Goal: Transaction & Acquisition: Purchase product/service

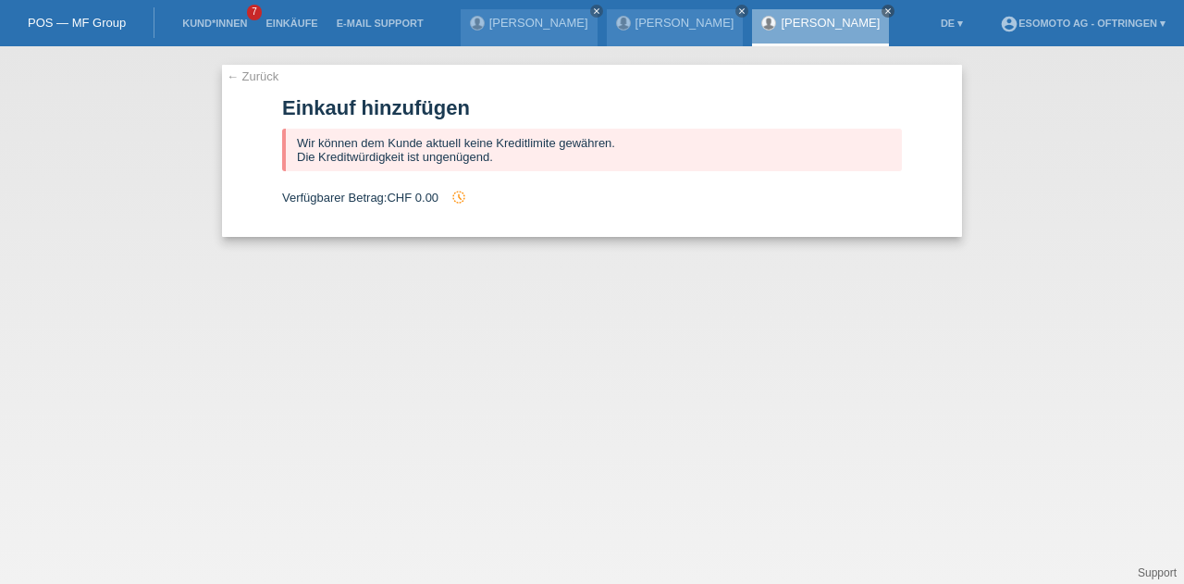
click at [234, 25] on link "Kund*innen" at bounding box center [214, 23] width 83 height 11
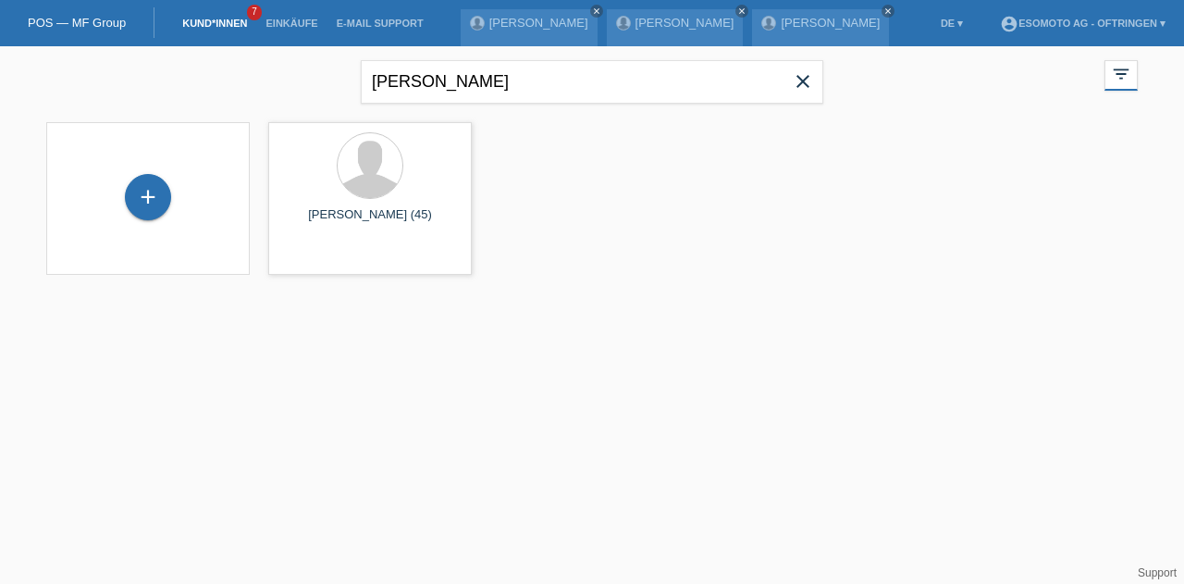
click at [800, 76] on icon "close" at bounding box center [803, 81] width 22 height 22
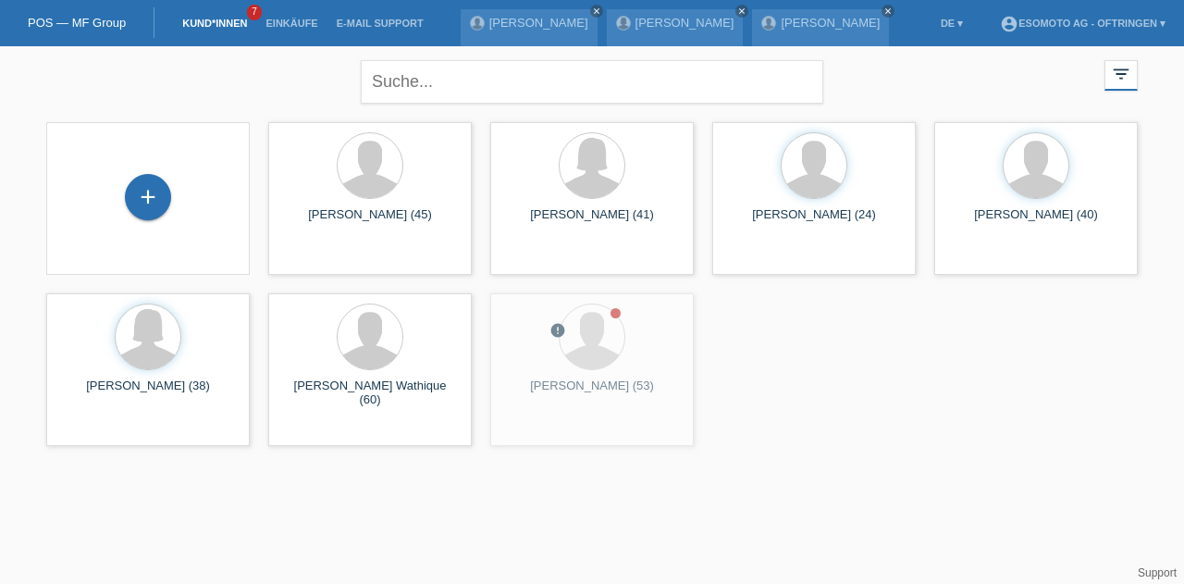
click at [154, 189] on div "+" at bounding box center [148, 197] width 46 height 46
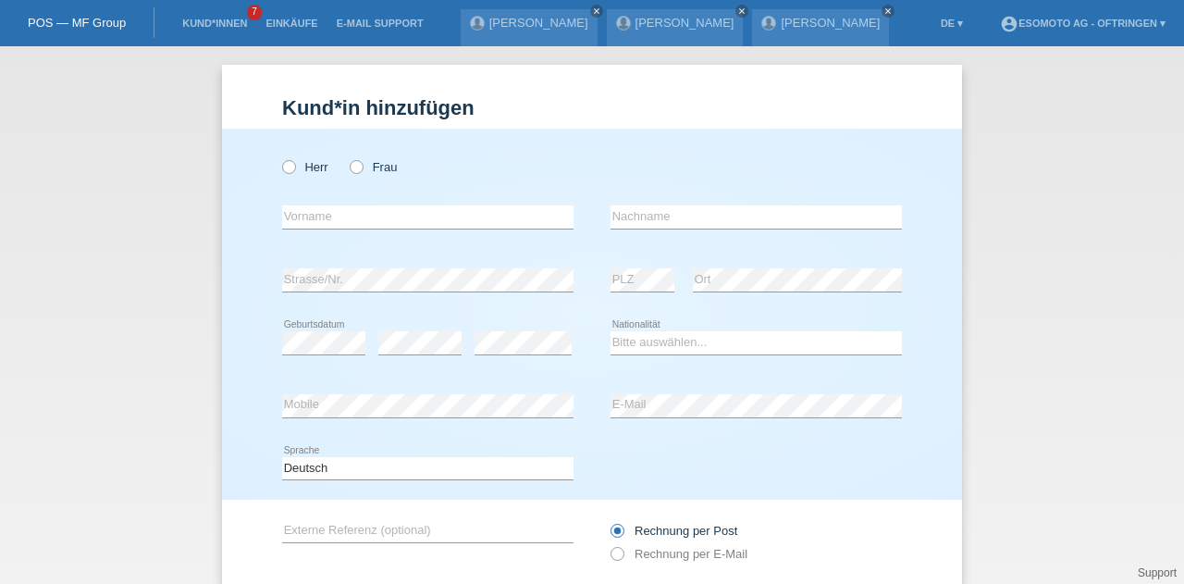
click at [279, 157] on icon at bounding box center [279, 157] width 0 height 0
click at [286, 165] on input "Herr" at bounding box center [288, 166] width 12 height 12
radio input "true"
click at [375, 215] on input "text" at bounding box center [427, 216] width 291 height 23
click at [413, 183] on div "Herr Frau" at bounding box center [427, 167] width 291 height 38
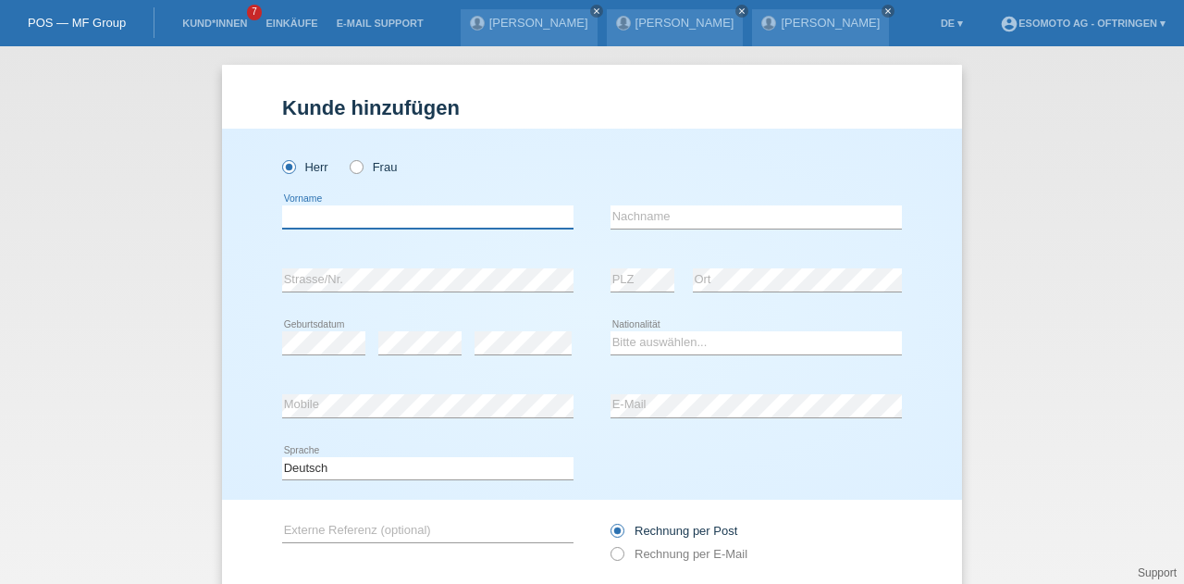
click at [310, 217] on input "text" at bounding box center [427, 216] width 291 height 23
type input "Drasko"
click at [621, 227] on input "text" at bounding box center [755, 216] width 291 height 23
type input "Jaksic"
click at [656, 339] on select "Bitte auswählen... Schweiz Deutschland Liechtenstein Österreich ------------ Af…" at bounding box center [755, 342] width 291 height 22
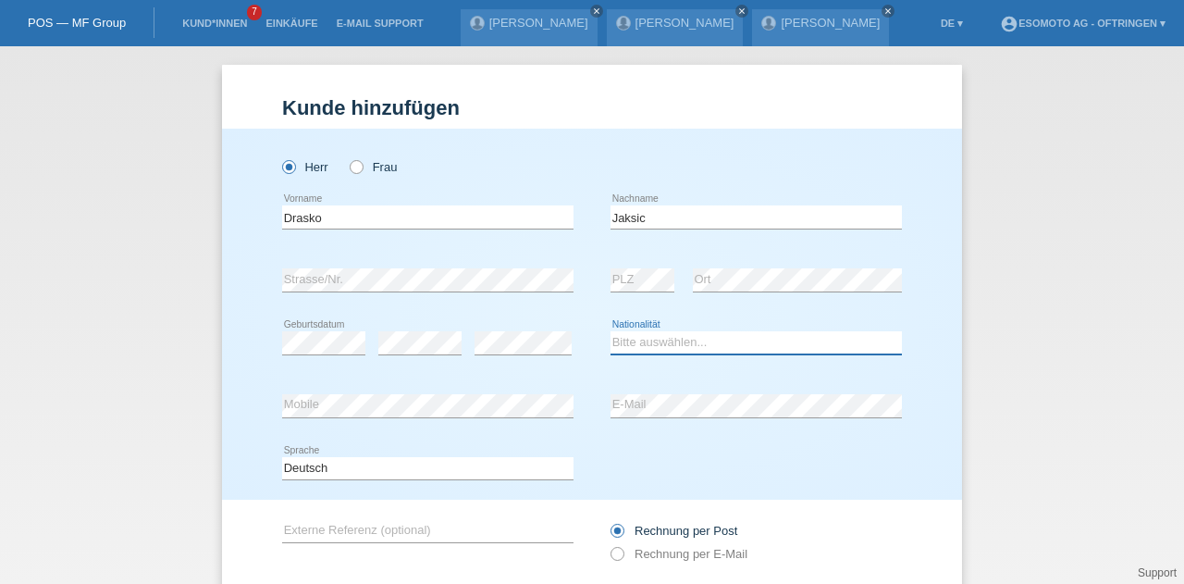
select select "RS"
click at [610, 331] on select "Bitte auswählen... Schweiz Deutschland Liechtenstein Österreich ------------ Af…" at bounding box center [755, 342] width 291 height 22
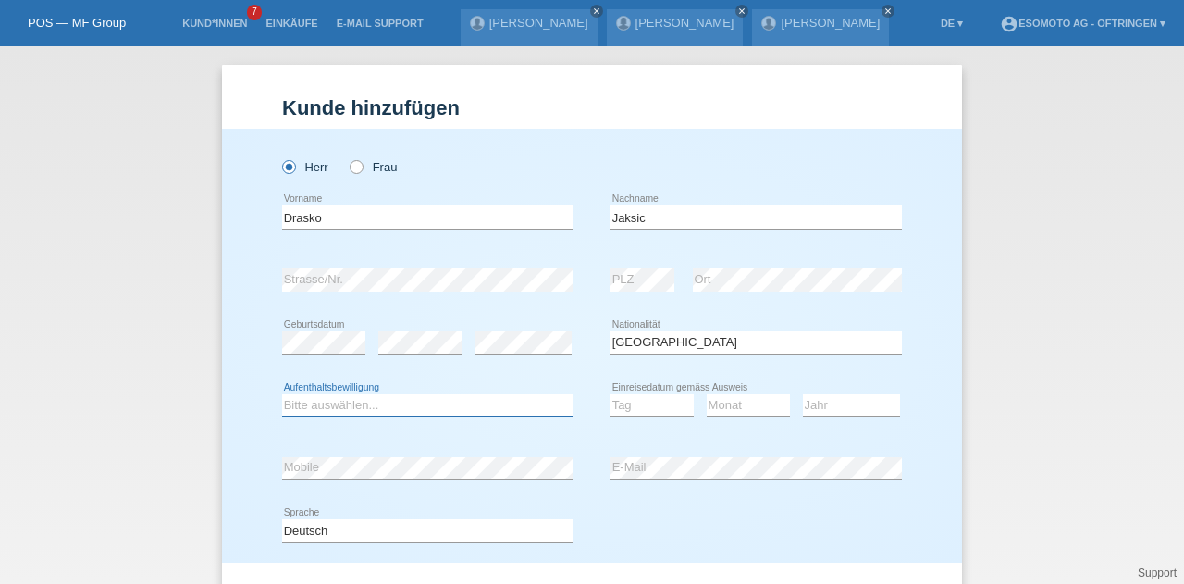
click at [422, 403] on select "Bitte auswählen... C B B - Flüchtlingsstatus Andere" at bounding box center [427, 405] width 291 height 22
select select "C"
click at [282, 394] on select "Bitte auswählen... C B B - Flüchtlingsstatus Andere" at bounding box center [427, 405] width 291 height 22
click at [668, 402] on select "Tag 01 02 03 04 05 06 07 08 09 10 11" at bounding box center [651, 405] width 83 height 22
select select "01"
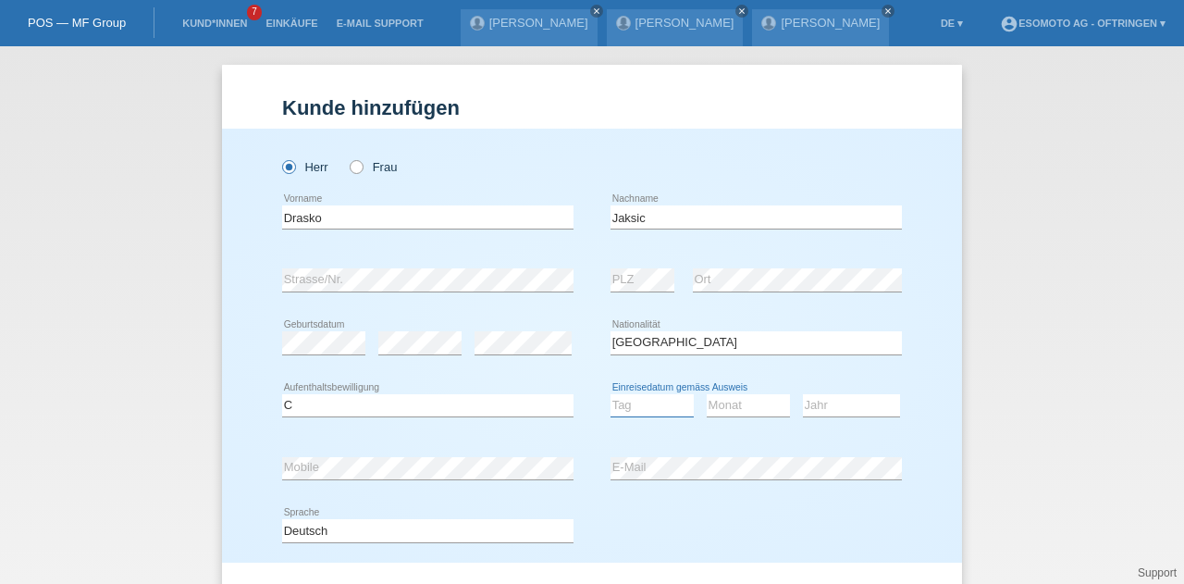
click at [610, 394] on select "Tag 01 02 03 04 05 06 07 08 09 10 11" at bounding box center [651, 405] width 83 height 22
click at [745, 402] on select "Monat 01 02 03 04 05 06 07 08 09 10 11" at bounding box center [748, 405] width 83 height 22
select select "01"
click at [707, 394] on select "Monat 01 02 03 04 05 06 07 08 09 10 11" at bounding box center [748, 405] width 83 height 22
click at [821, 402] on select "Jahr 2025 2024 2023 2022 2021 2020 2019 2018 2017 2016 2015 2014 2013 2012 2011…" at bounding box center [851, 405] width 97 height 22
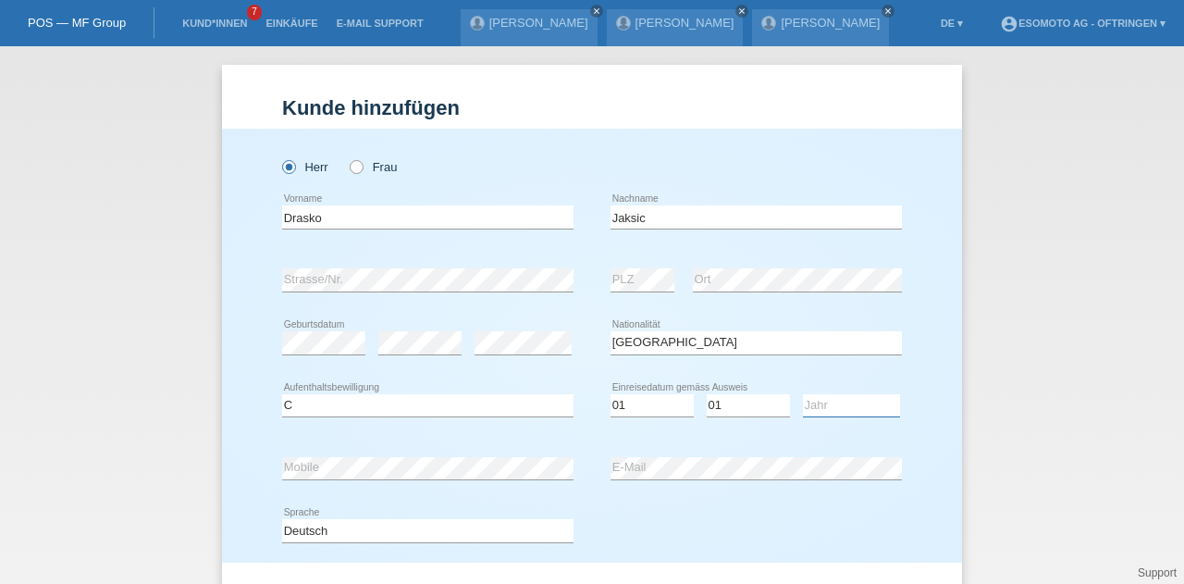
select select "2011"
click at [803, 394] on select "Jahr 2025 2024 2023 2022 2021 2020 2019 2018 2017 2016 2015 2014 2013 2012 2011…" at bounding box center [851, 405] width 97 height 22
click at [420, 477] on div "error Mobile" at bounding box center [427, 469] width 291 height 24
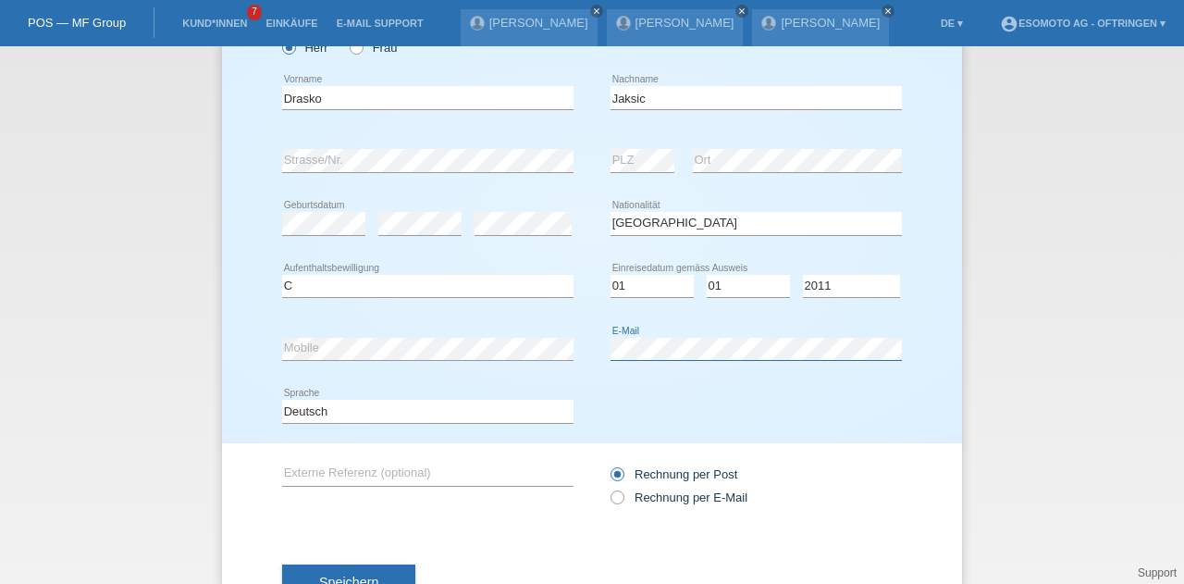
scroll to position [120, 0]
click at [632, 495] on label "Rechnung per E-Mail" at bounding box center [678, 496] width 137 height 14
click at [622, 495] on input "Rechnung per E-Mail" at bounding box center [616, 500] width 12 height 23
radio input "true"
click at [357, 573] on span "Speichern" at bounding box center [348, 580] width 59 height 15
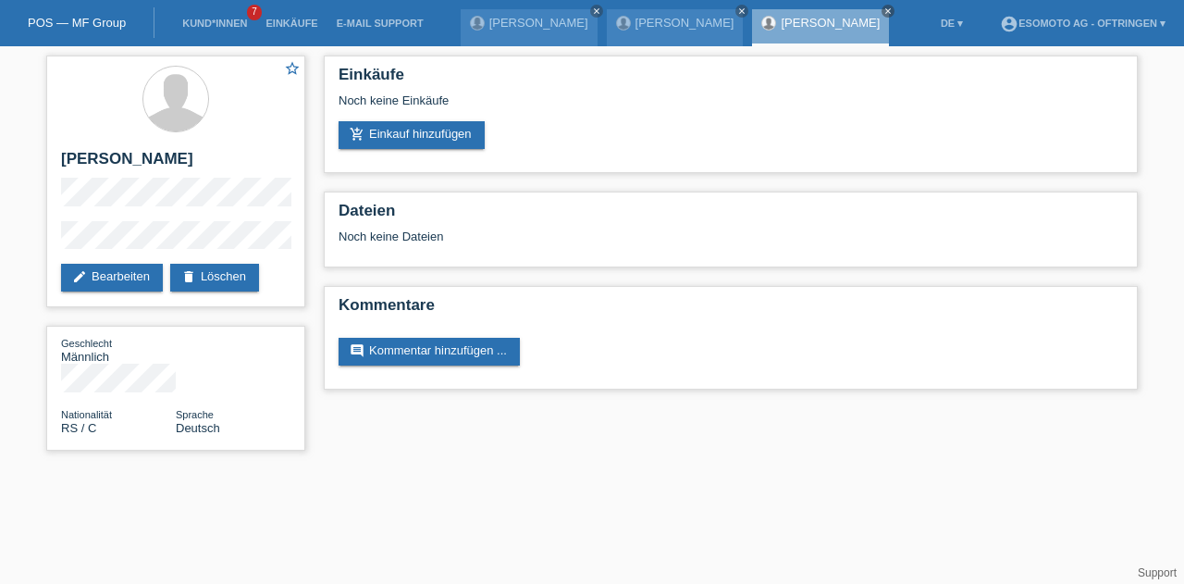
click at [363, 124] on link "add_shopping_cart Einkauf hinzufügen" at bounding box center [411, 135] width 146 height 28
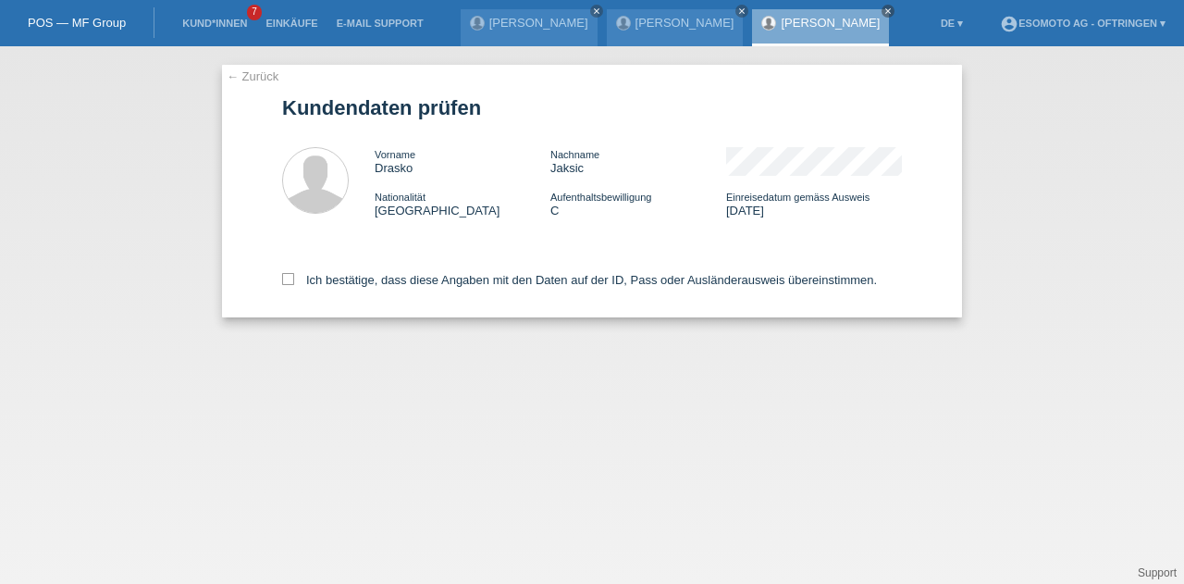
click at [288, 280] on icon at bounding box center [288, 279] width 12 height 12
click at [288, 280] on input "Ich bestätige, dass diese Angaben mit den Daten auf der ID, Pass oder Ausländer…" at bounding box center [288, 279] width 12 height 12
checkbox input "true"
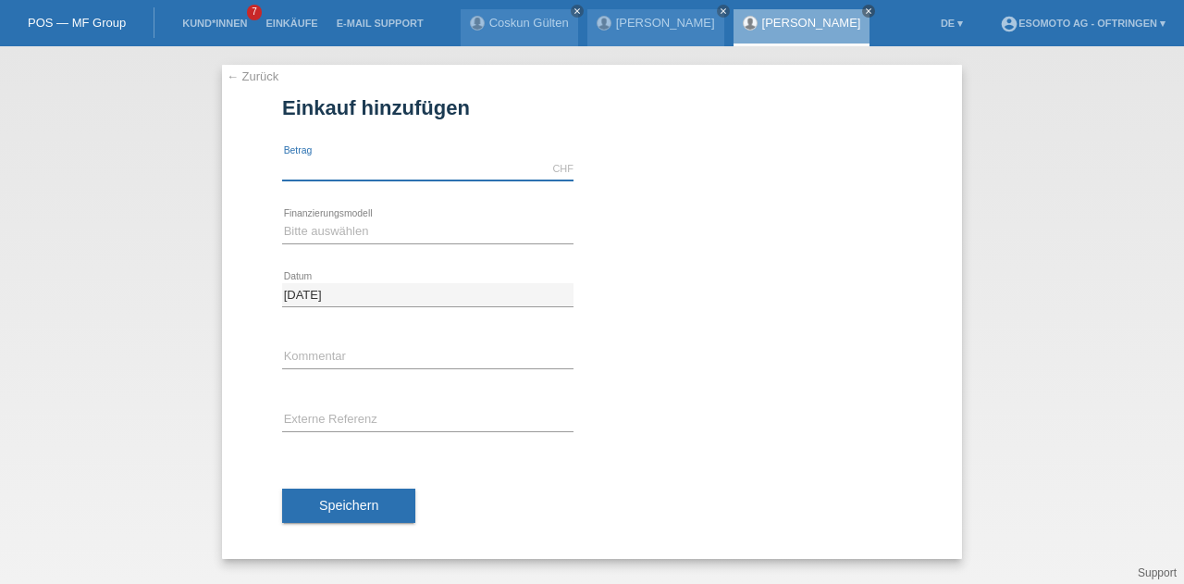
click at [350, 166] on input "text" at bounding box center [427, 168] width 291 height 23
type input "2490.00"
click at [313, 231] on select "Bitte auswählen Fixe Raten Kauf auf Rechnung mit Teilzahlungsoption" at bounding box center [427, 231] width 291 height 22
select select "69"
click at [282, 220] on select "Bitte auswählen Fixe Raten Kauf auf Rechnung mit Teilzahlungsoption" at bounding box center [427, 231] width 291 height 22
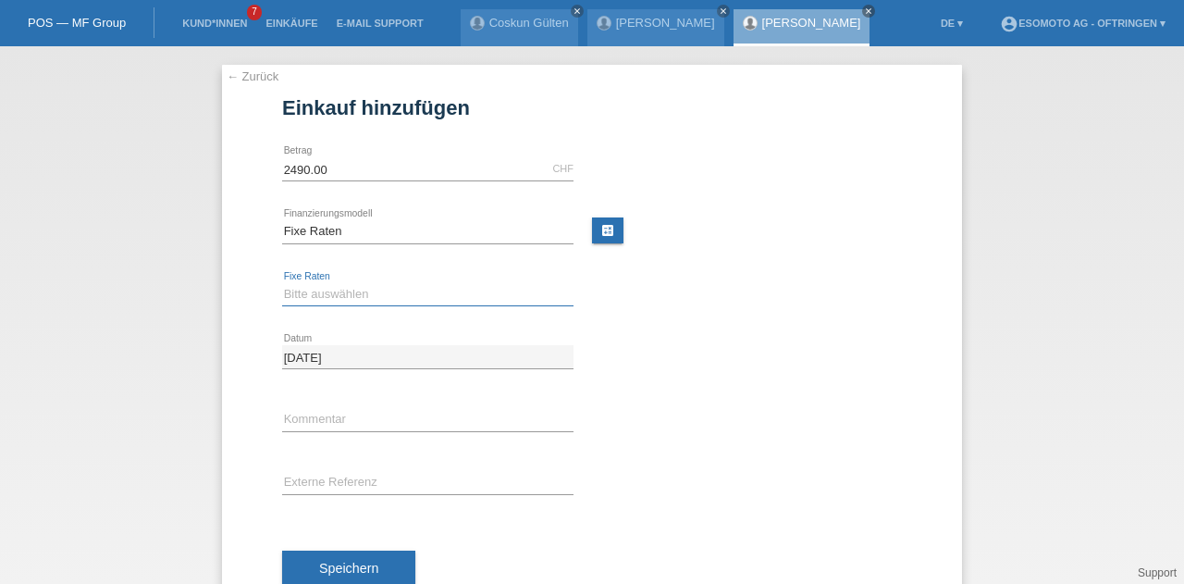
click at [320, 302] on select "Bitte auswählen 12 Raten 24 Raten 36 Raten 48 Raten" at bounding box center [427, 294] width 291 height 22
select select "139"
click at [282, 283] on select "Bitte auswählen 12 Raten 24 Raten 36 Raten 48 Raten" at bounding box center [427, 294] width 291 height 22
click at [357, 560] on span "Speichern" at bounding box center [348, 567] width 59 height 15
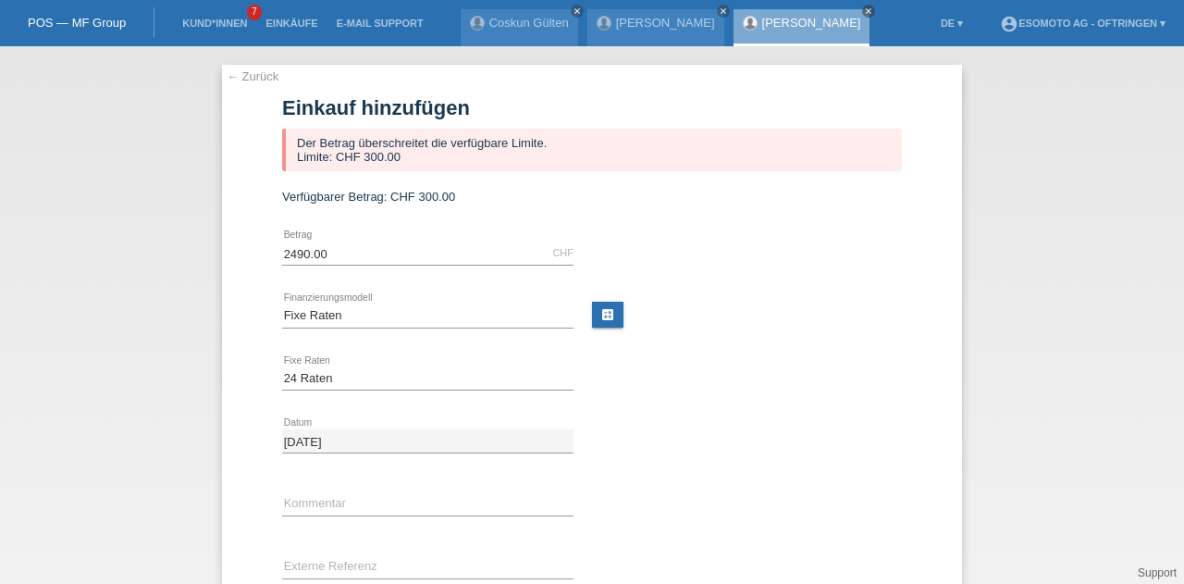
click at [376, 167] on div "Der Betrag überschreitet die verfügbare Limite. Limite: CHF 300.00" at bounding box center [592, 150] width 620 height 43
click at [227, 75] on link "← Zurück" at bounding box center [253, 76] width 52 height 14
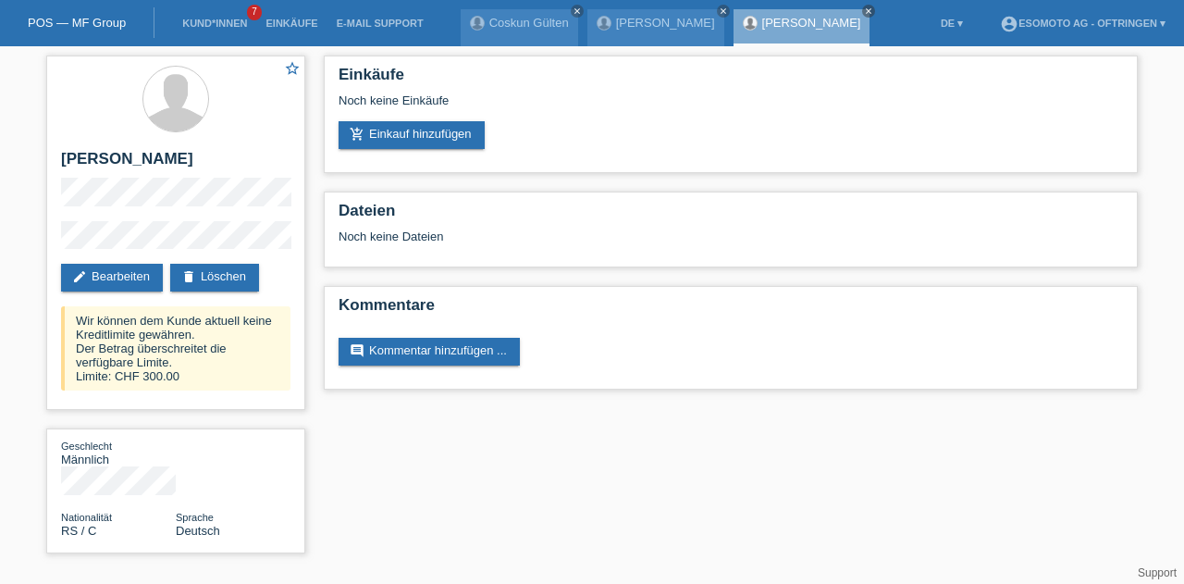
click at [191, 25] on link "Kund*innen" at bounding box center [214, 23] width 83 height 11
